Goal: Check status: Check status

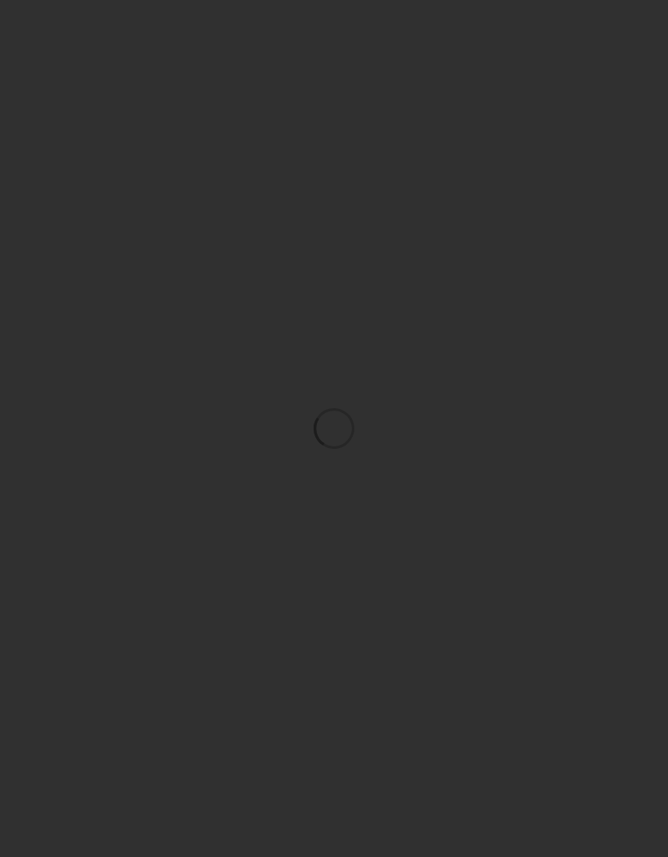
scroll to position [66, 0]
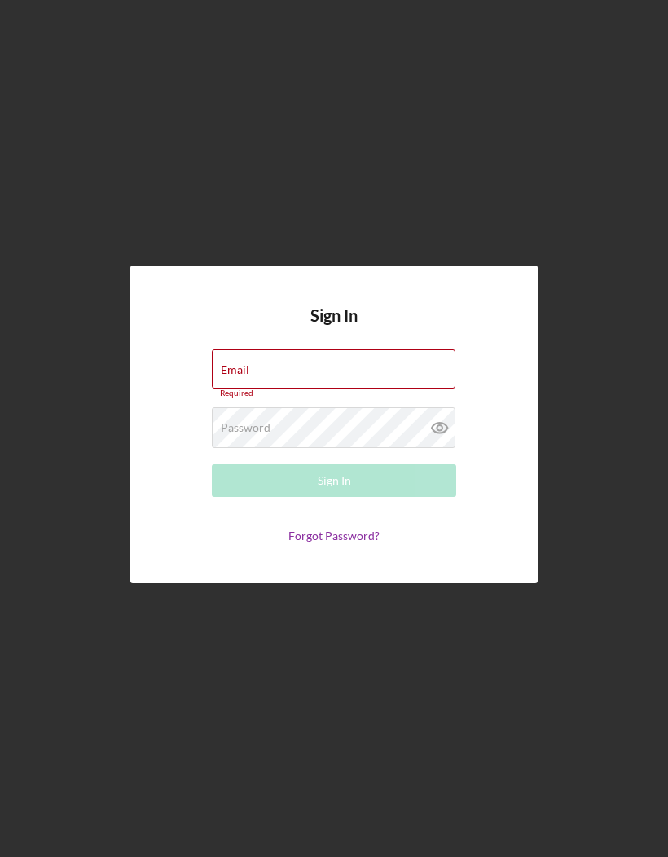
type input "[EMAIL_ADDRESS][DOMAIN_NAME]"
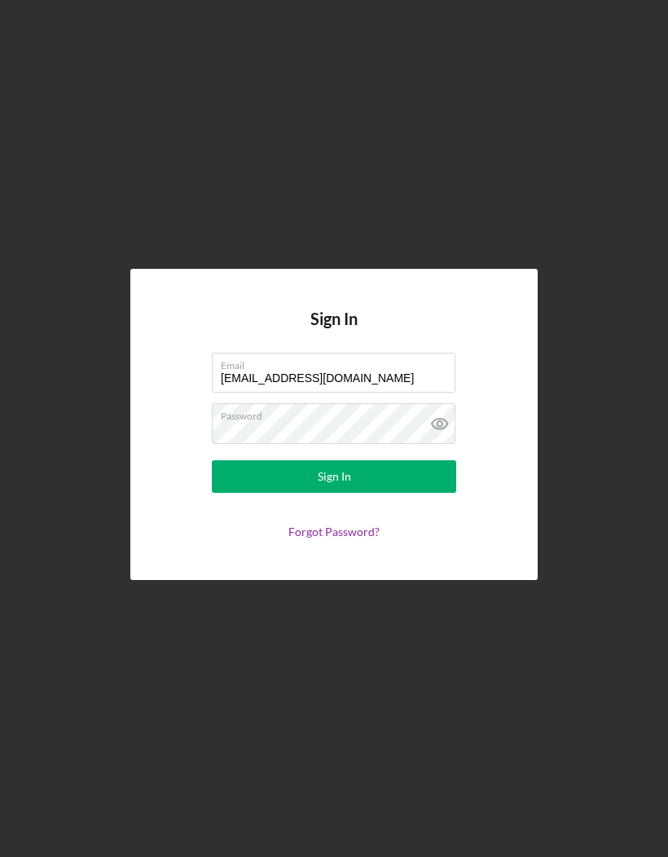
click at [376, 460] on button "Sign In" at bounding box center [334, 476] width 244 height 33
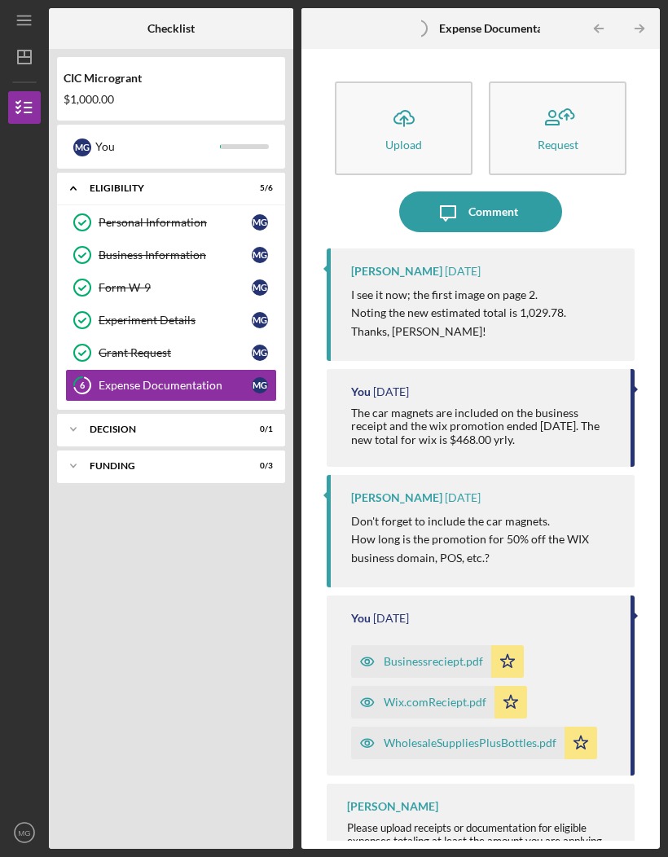
scroll to position [57, 0]
click at [79, 413] on icon "Icon/Expander" at bounding box center [73, 429] width 33 height 33
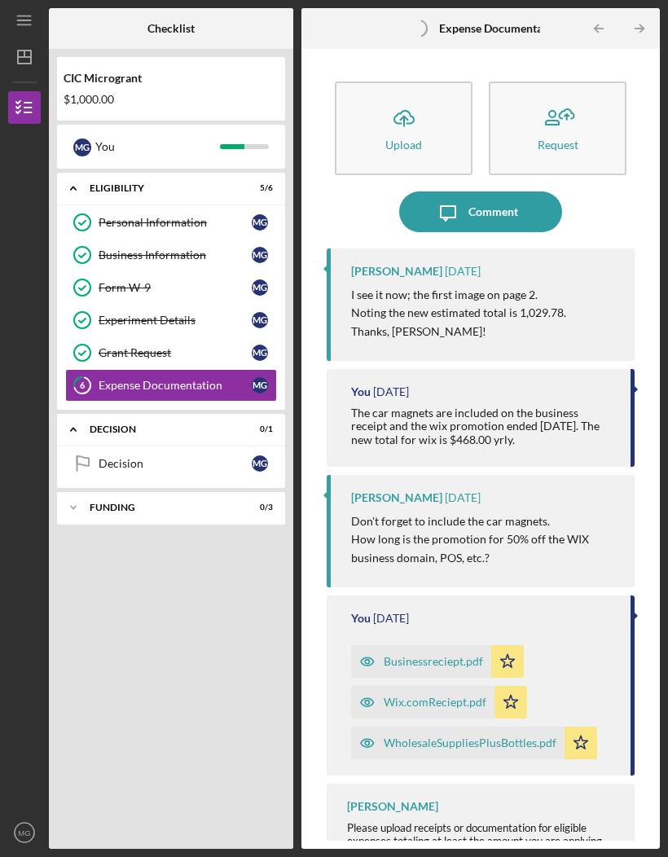
click at [81, 491] on icon "Icon/Expander" at bounding box center [73, 507] width 33 height 33
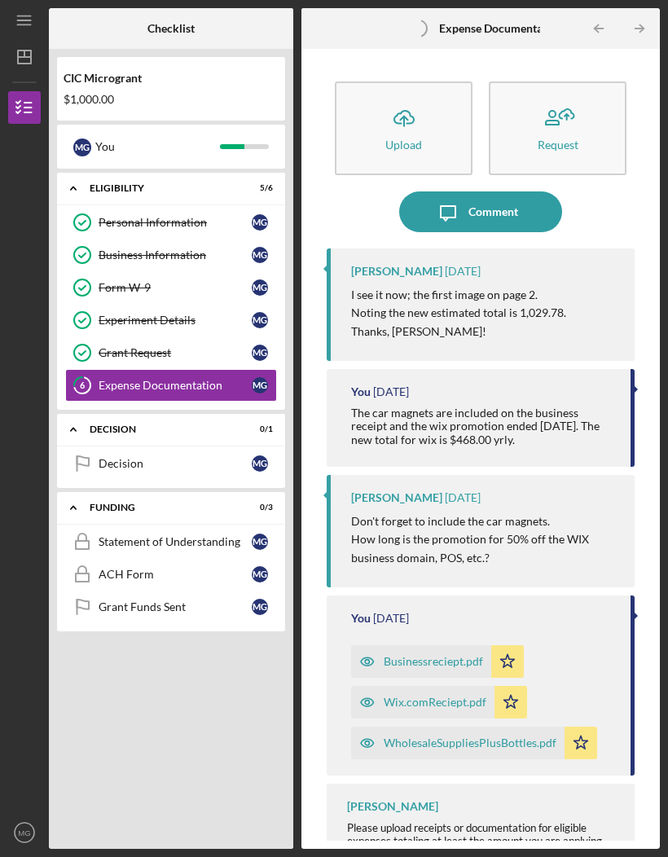
click at [82, 413] on icon "Icon/Expander" at bounding box center [73, 429] width 33 height 33
